Goal: Task Accomplishment & Management: Manage account settings

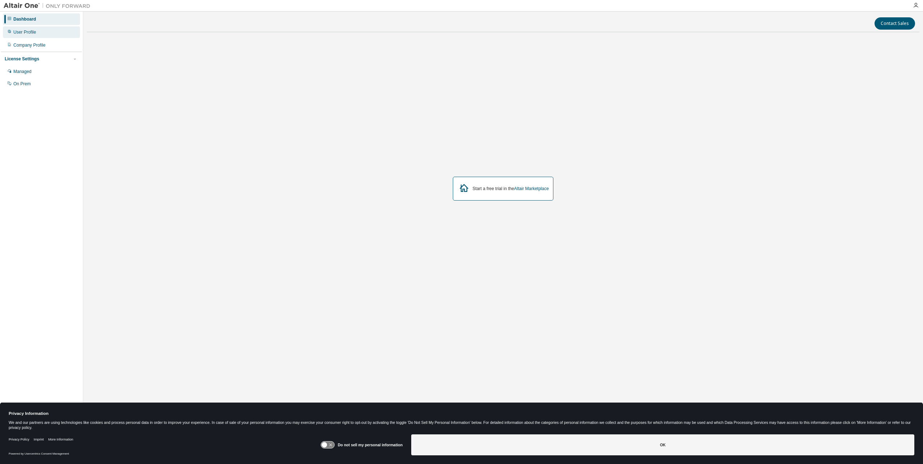
click at [40, 30] on div "User Profile" at bounding box center [41, 32] width 77 height 12
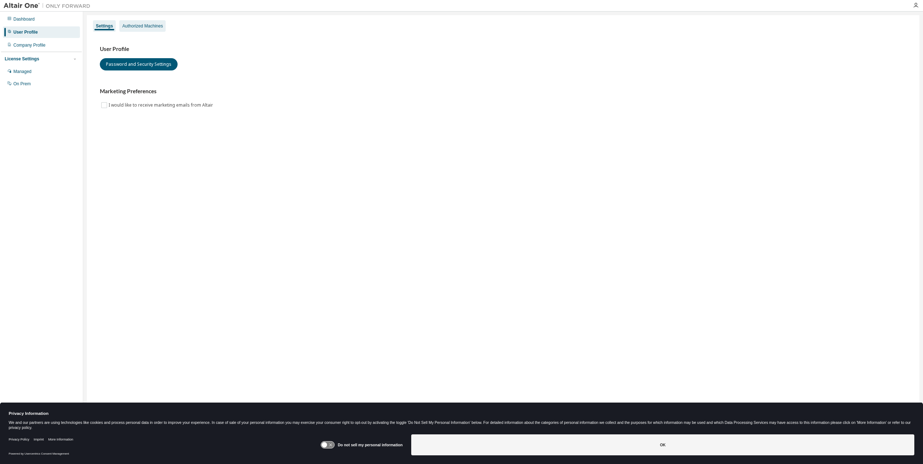
click at [150, 25] on div "Authorized Machines" at bounding box center [142, 26] width 40 height 6
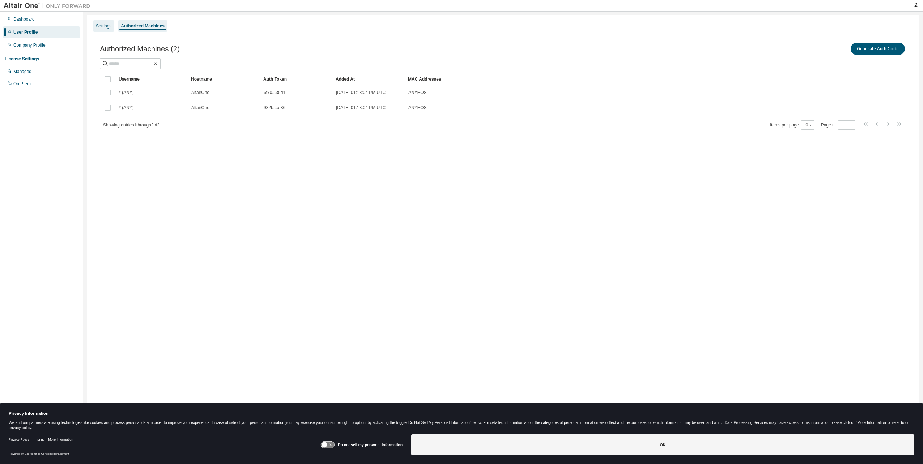
click at [99, 27] on div "Settings" at bounding box center [104, 26] width 16 height 6
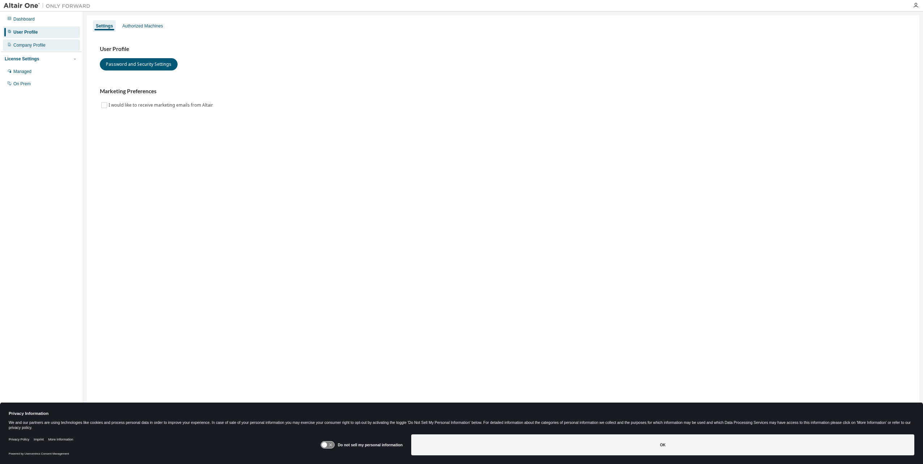
click at [34, 46] on div "Company Profile" at bounding box center [29, 45] width 32 height 6
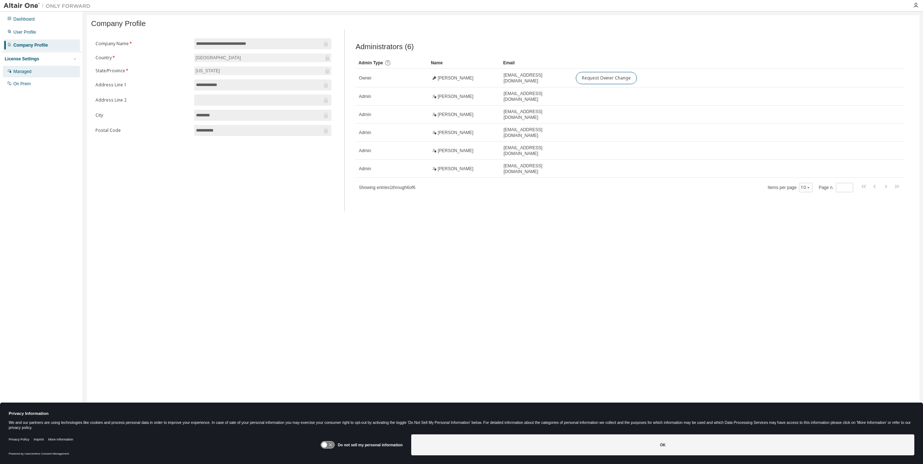
click at [39, 75] on div "Managed" at bounding box center [41, 72] width 77 height 12
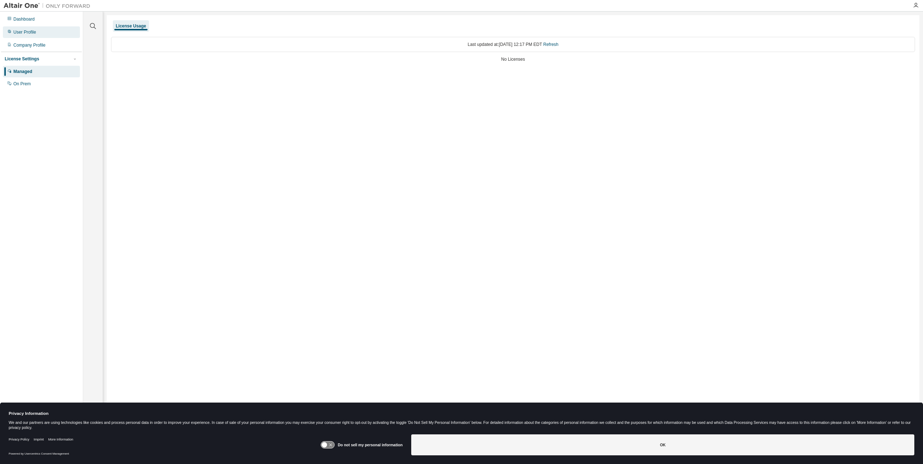
click at [31, 34] on div "User Profile" at bounding box center [24, 32] width 23 height 6
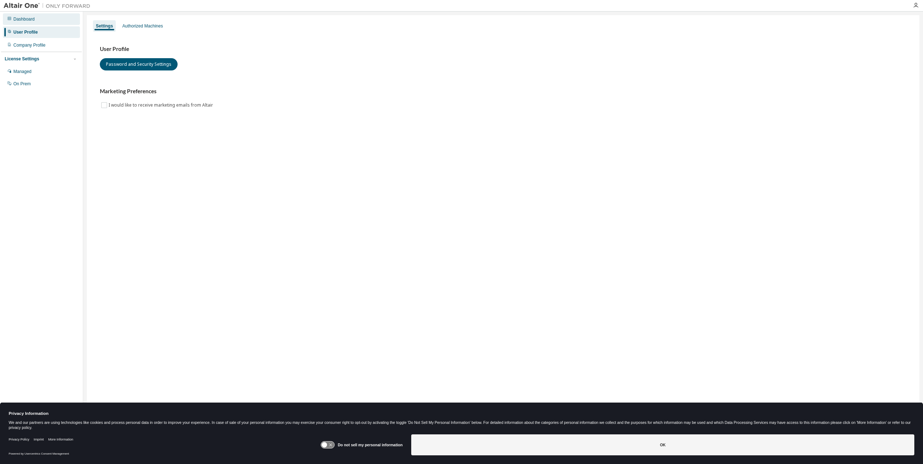
click at [31, 21] on div "Dashboard" at bounding box center [23, 19] width 21 height 6
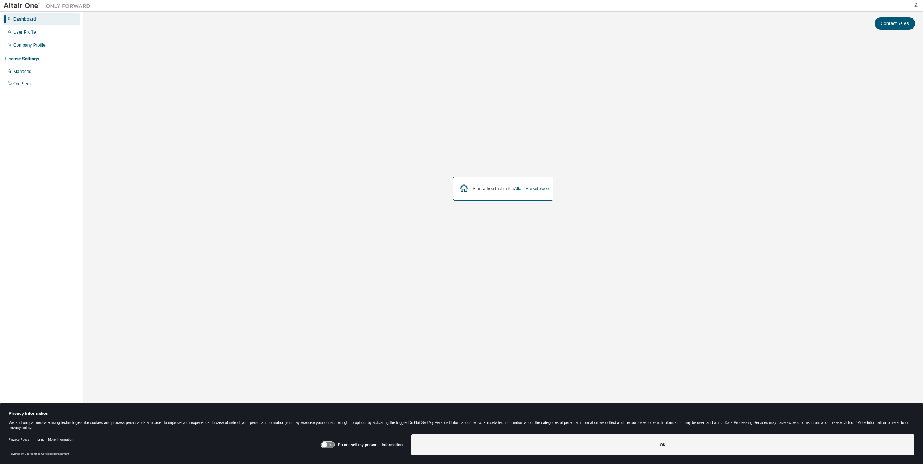
click at [915, 4] on icon "button" at bounding box center [916, 6] width 6 height 6
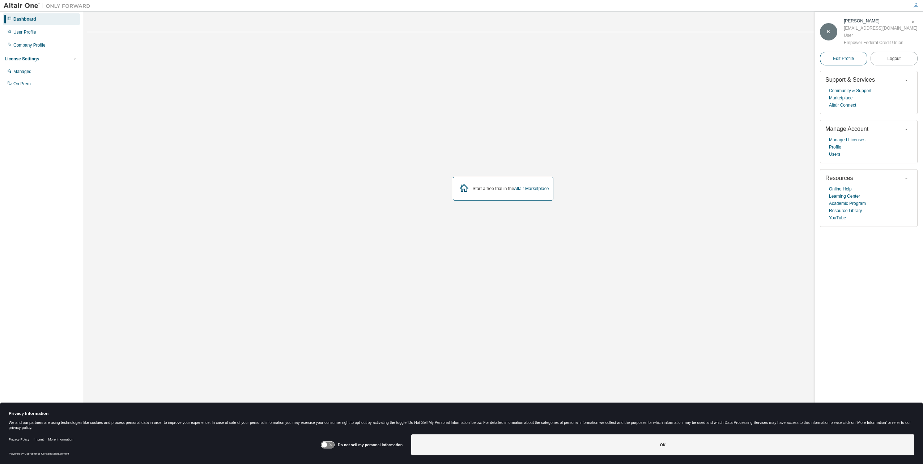
click at [838, 59] on span "Edit Profile" at bounding box center [843, 59] width 21 height 6
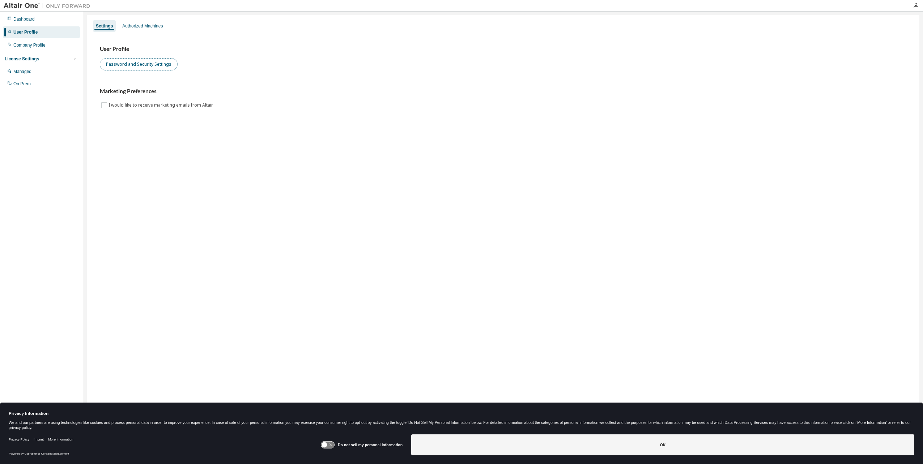
click at [140, 66] on button "Password and Security Settings" at bounding box center [139, 64] width 78 height 12
click at [23, 66] on div "Managed" at bounding box center [41, 72] width 77 height 12
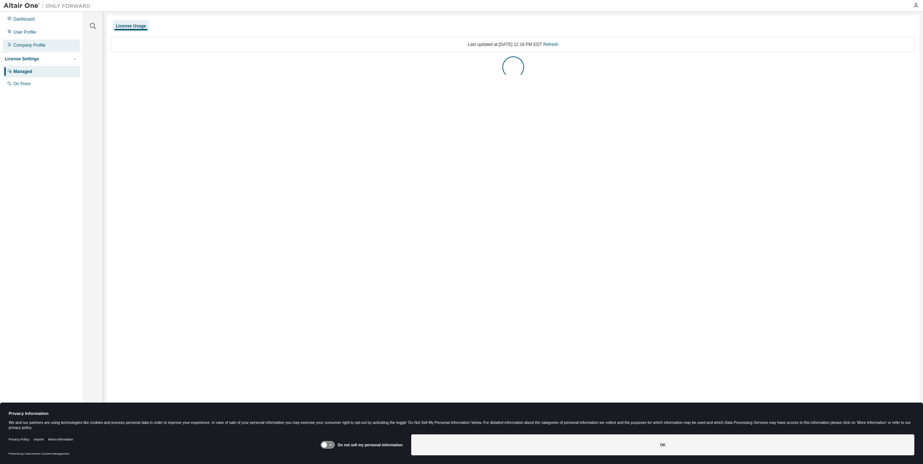
click at [28, 47] on div "Company Profile" at bounding box center [29, 45] width 32 height 6
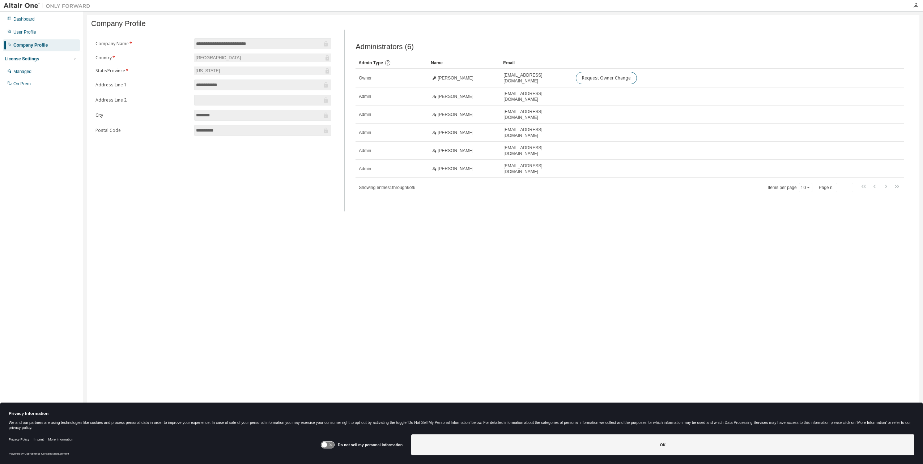
click at [292, 422] on div "We and our partners are using technologies like cookies and process personal da…" at bounding box center [461, 424] width 905 height 9
